Goal: Find specific page/section: Find specific page/section

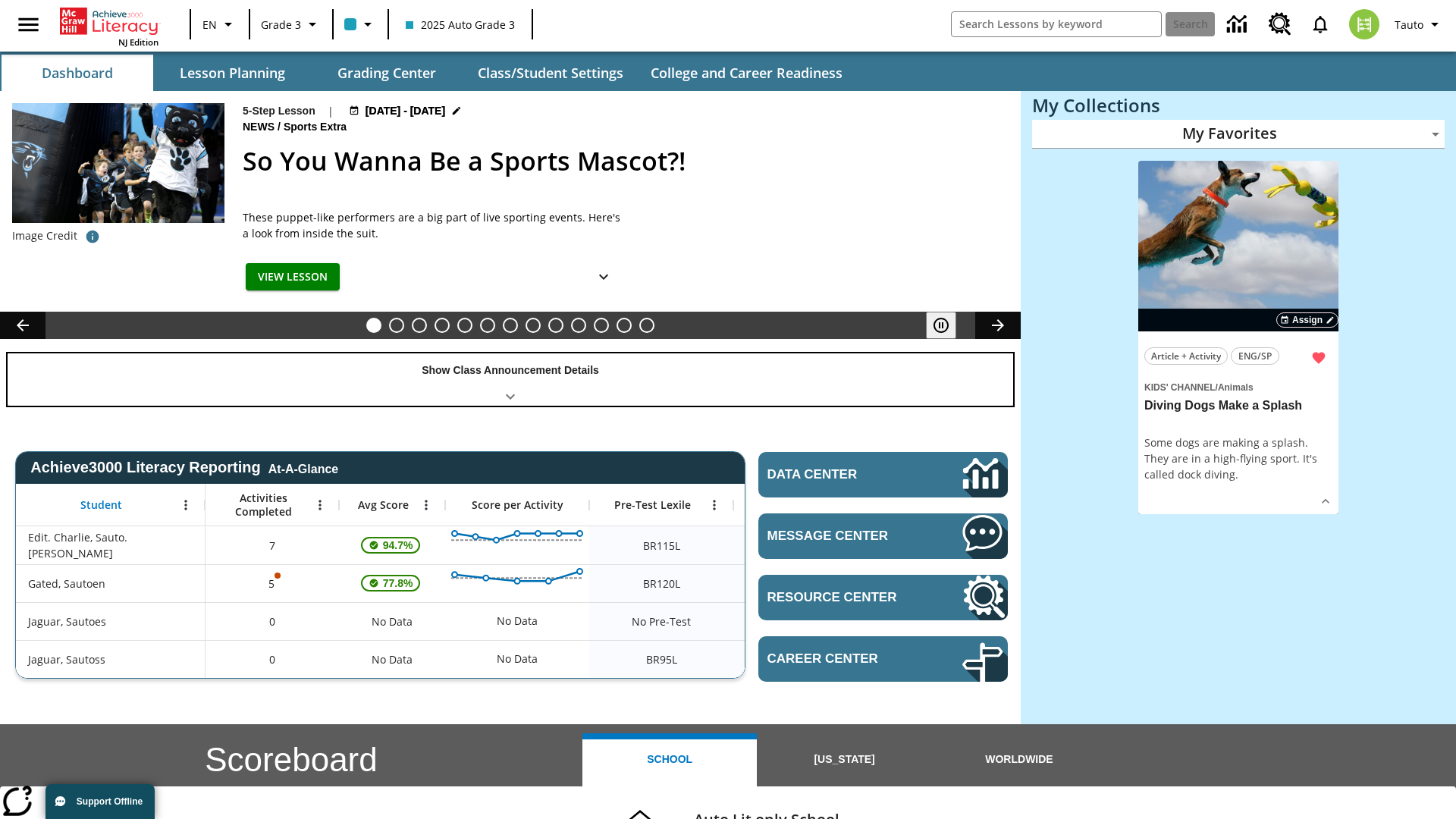
click at [510, 379] on div "Show Class Announcement Details" at bounding box center [510, 379] width 1006 height 53
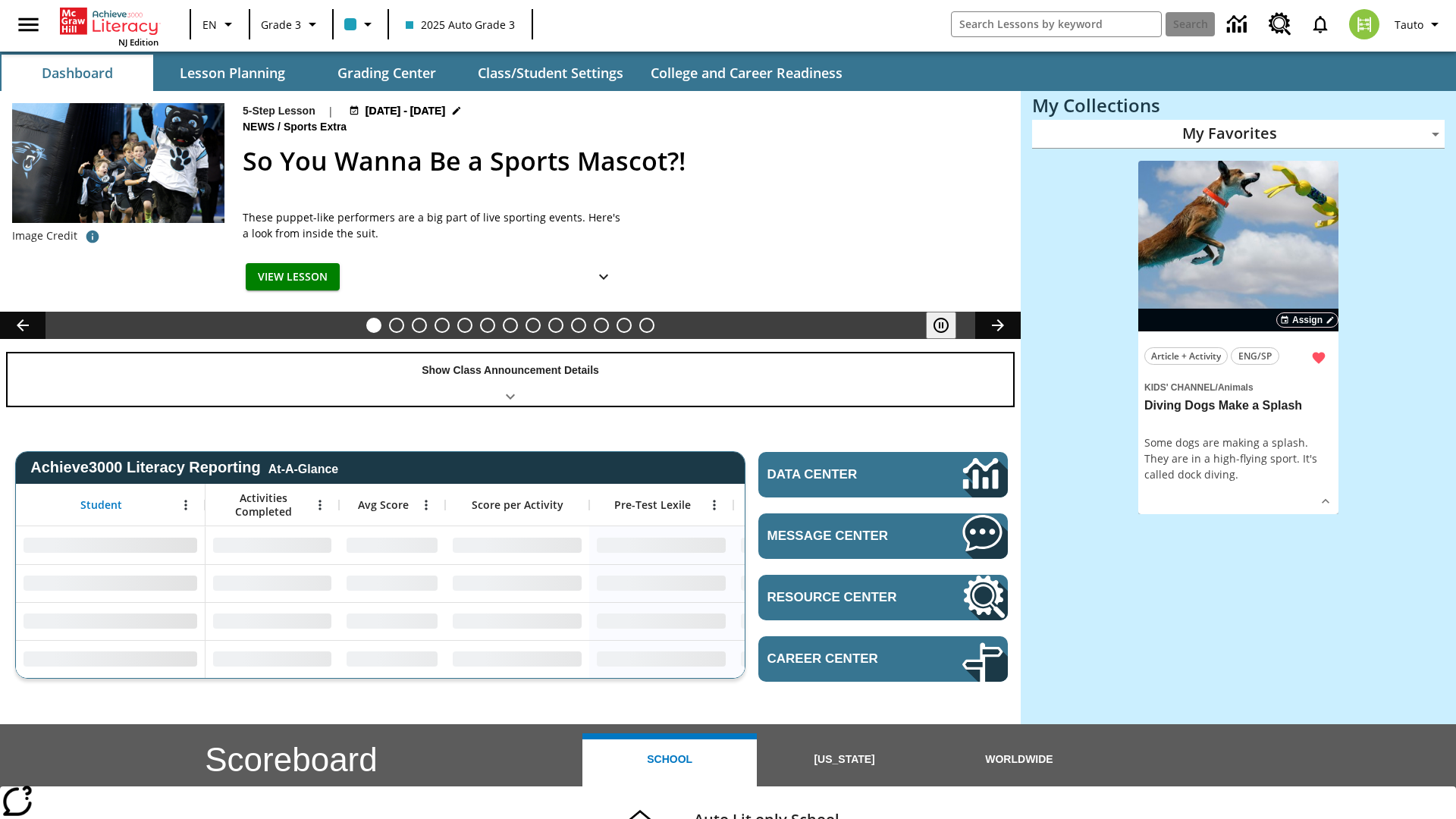
click at [510, 379] on div "Show Class Announcement Details" at bounding box center [510, 379] width 1006 height 53
